Goal: Find specific page/section: Find specific page/section

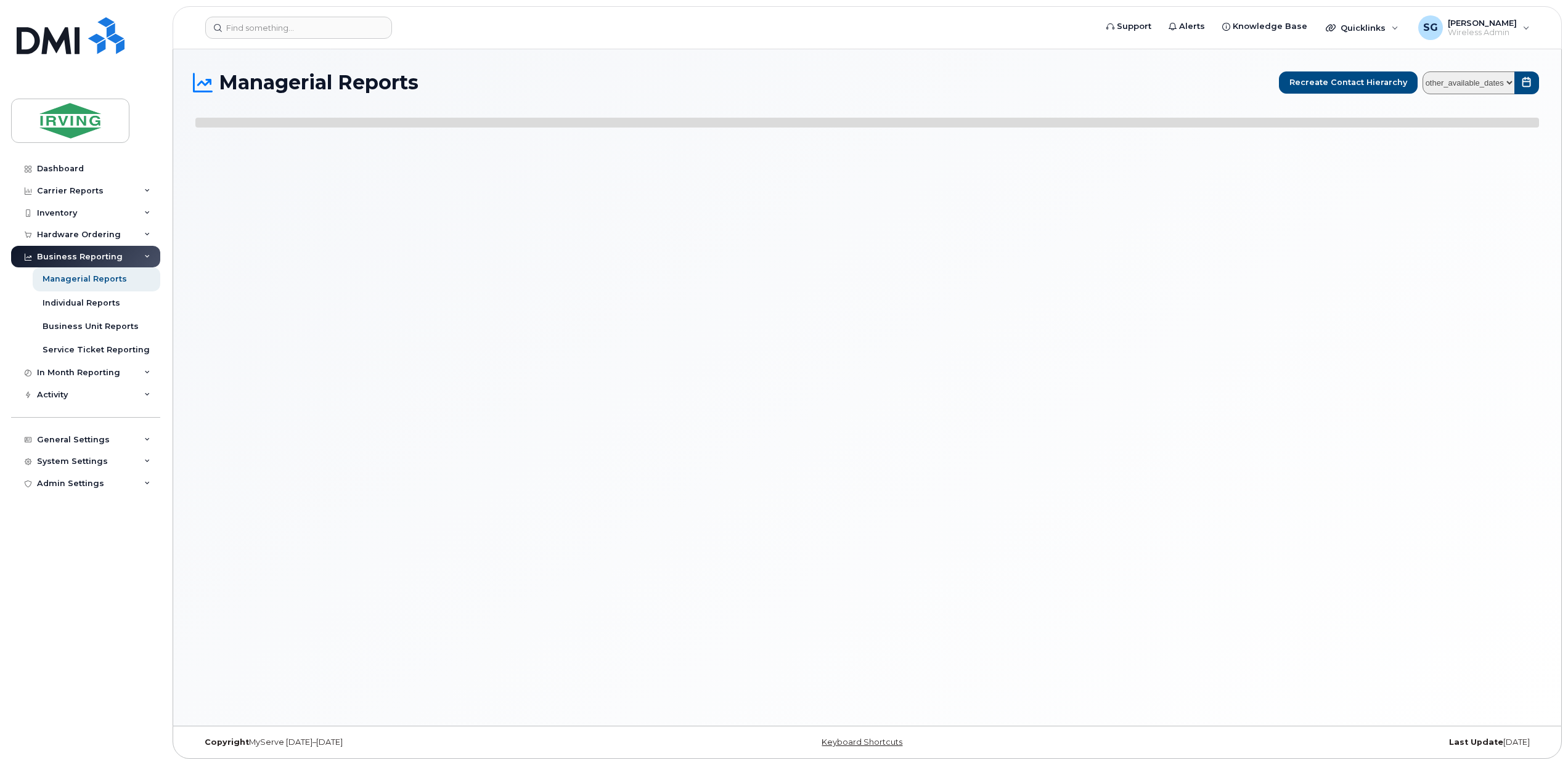
select select
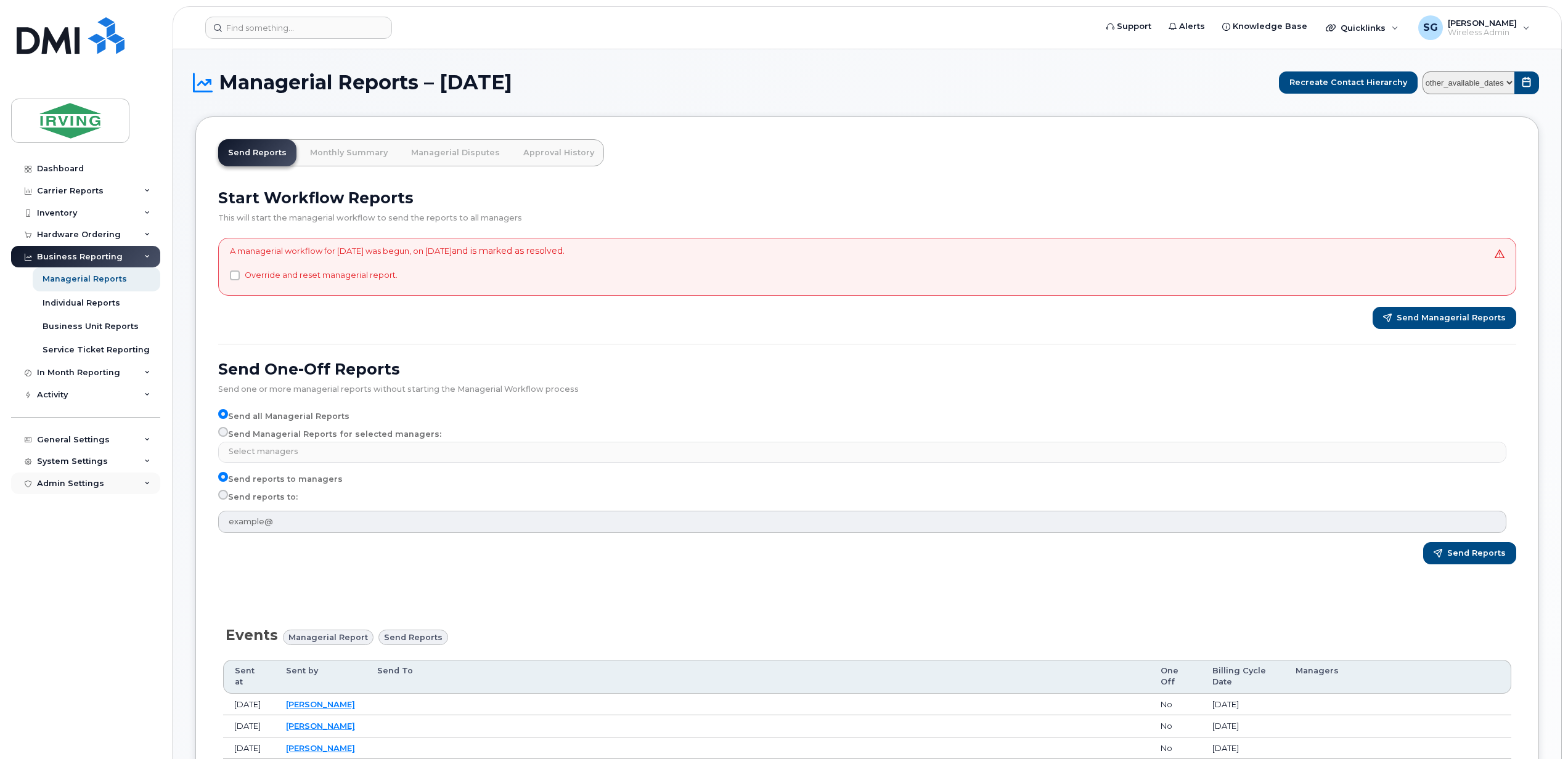
click at [150, 484] on div "Admin Settings" at bounding box center [86, 484] width 149 height 22
click at [147, 464] on div "System Settings" at bounding box center [86, 461] width 149 height 22
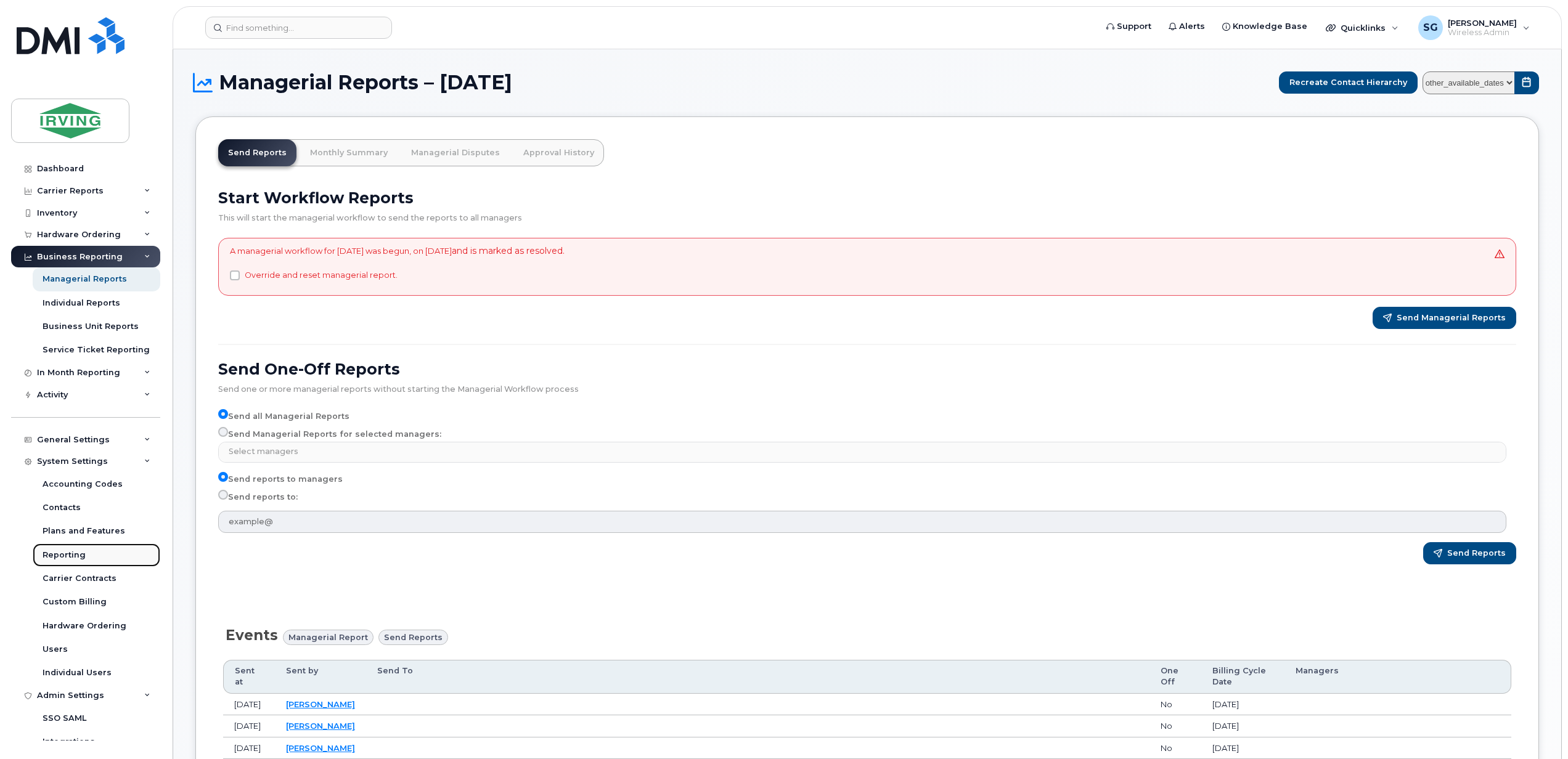
click at [65, 553] on div "Reporting" at bounding box center [64, 555] width 43 height 11
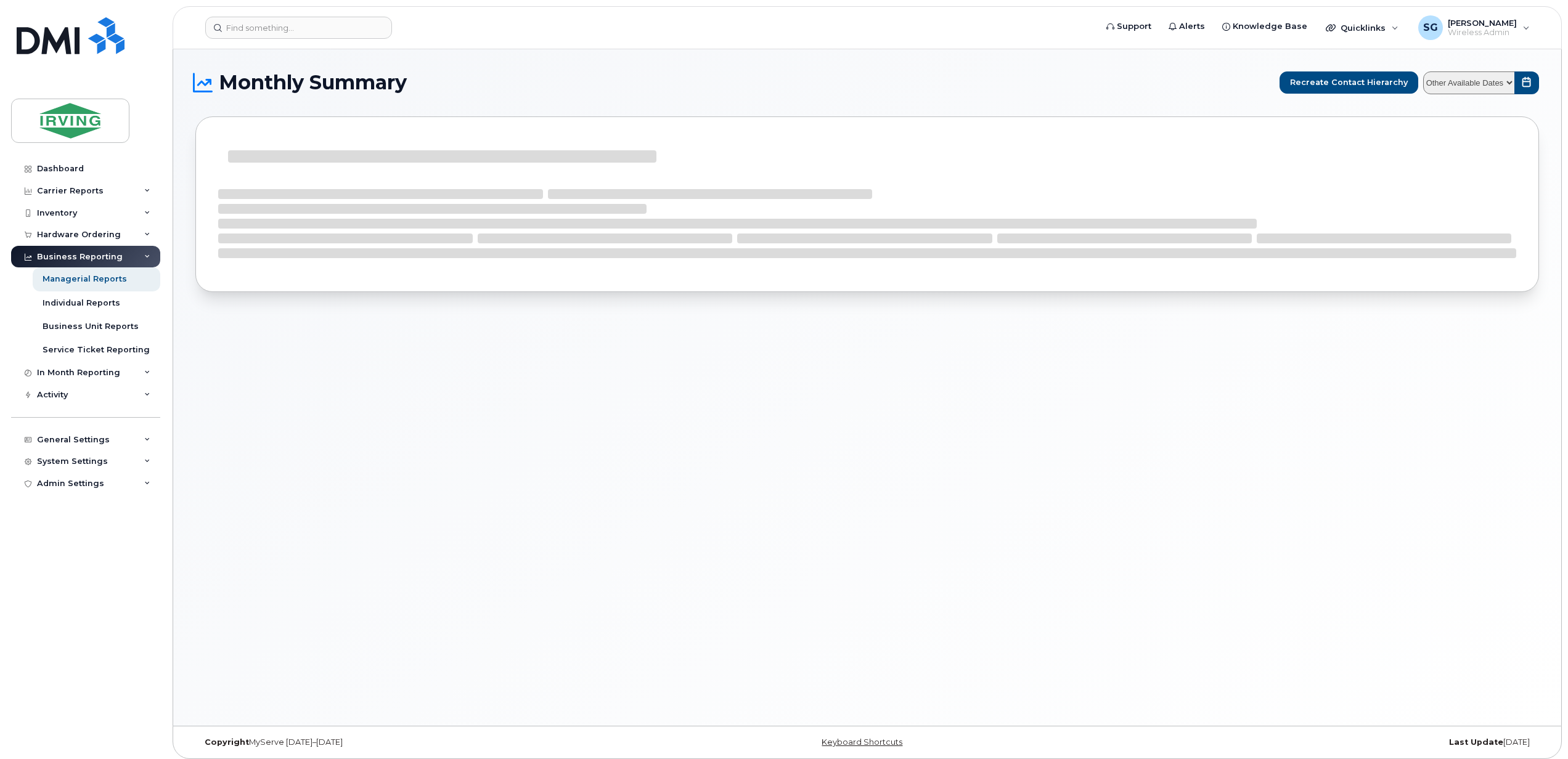
select select
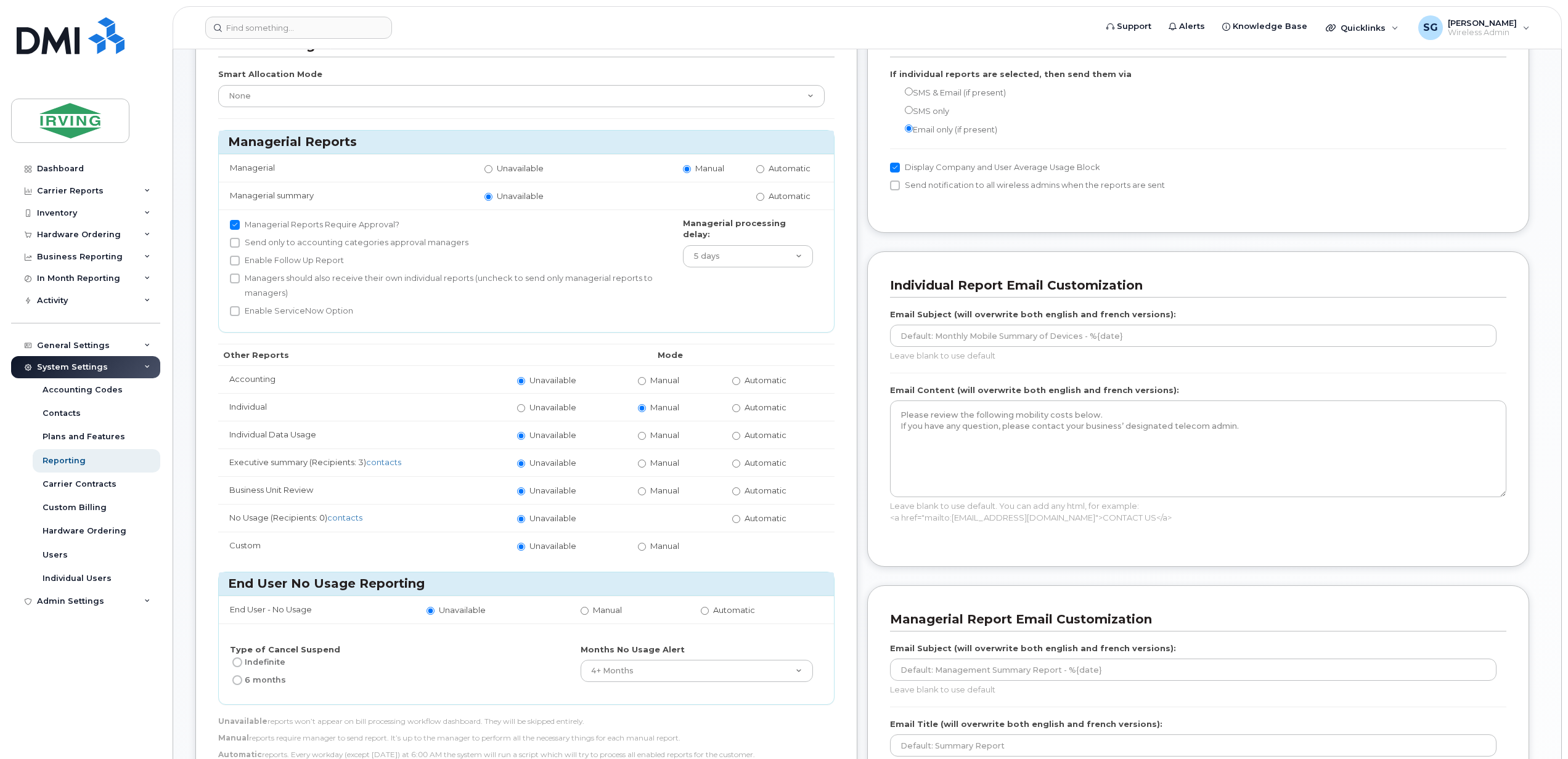
scroll to position [13, 0]
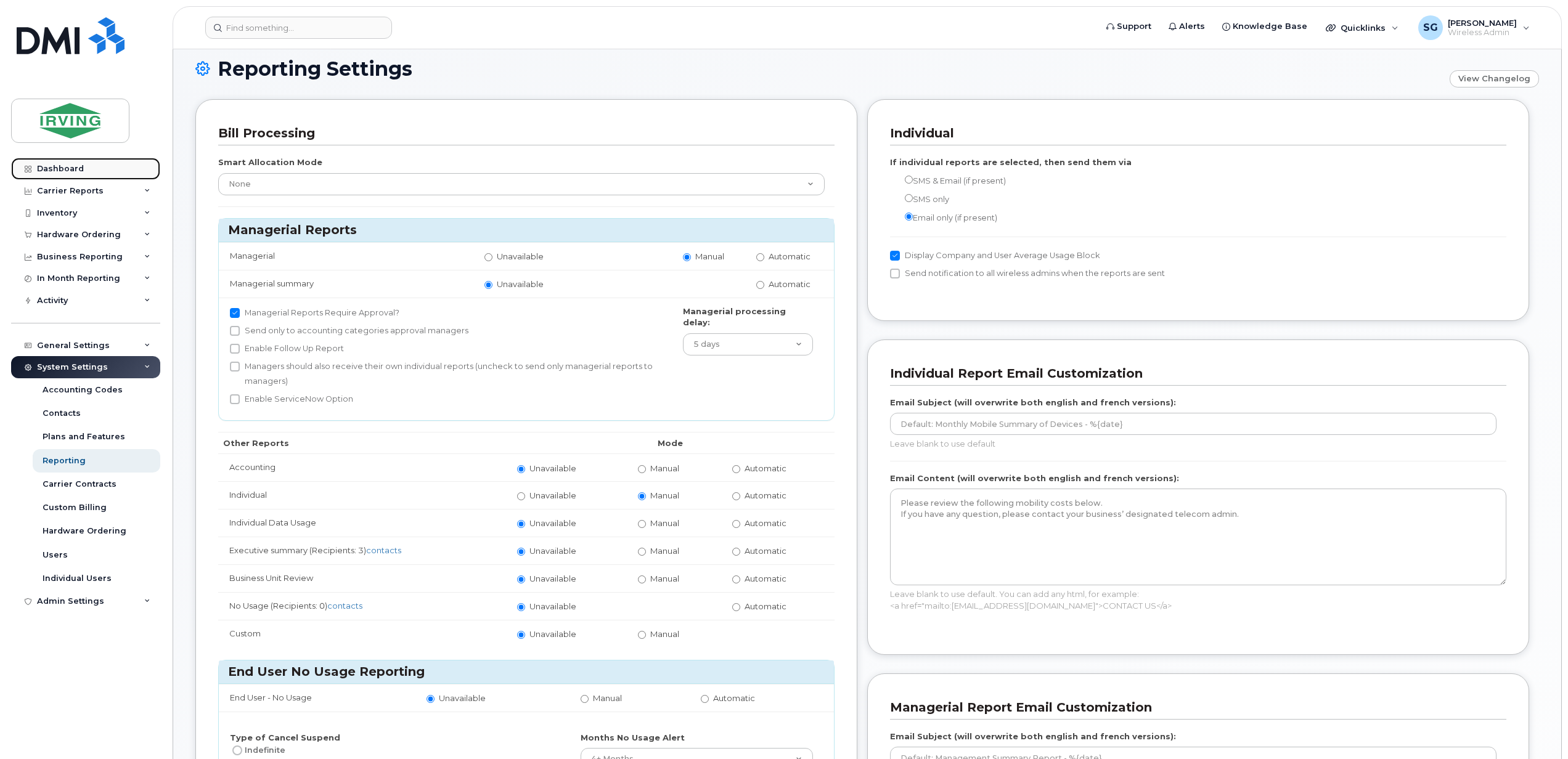
click at [48, 161] on link "Dashboard" at bounding box center [86, 169] width 149 height 22
